Goal: Information Seeking & Learning: Learn about a topic

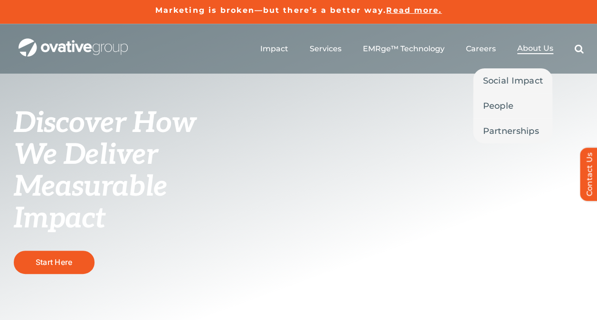
click at [523, 49] on span "About Us" at bounding box center [535, 48] width 36 height 9
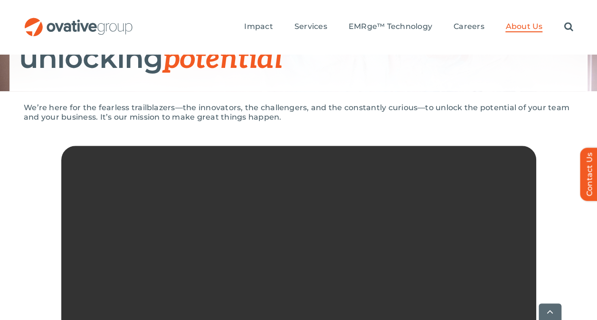
scroll to position [188, 0]
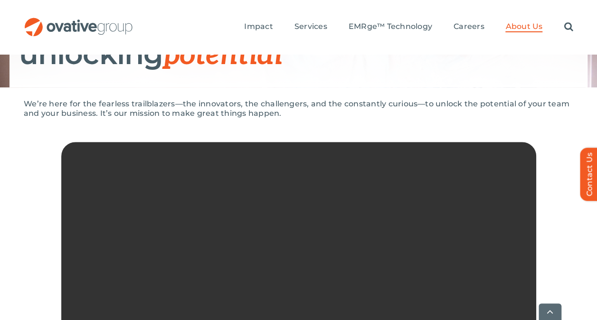
click at [284, 222] on video "Sorry, your browser doesn't support embedded videos." at bounding box center [298, 260] width 475 height 237
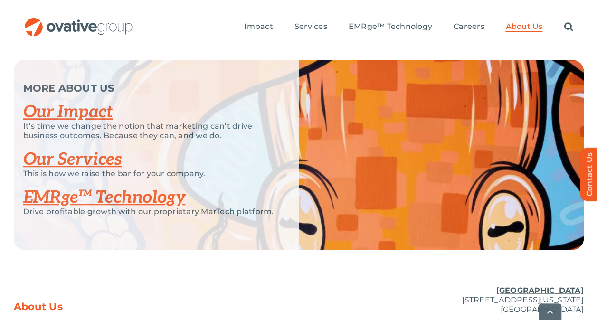
scroll to position [2088, 0]
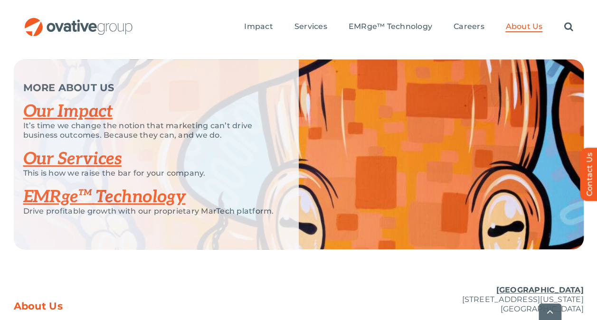
click at [94, 122] on link "Our Impact" at bounding box center [68, 111] width 90 height 21
